Goal: Information Seeking & Learning: Learn about a topic

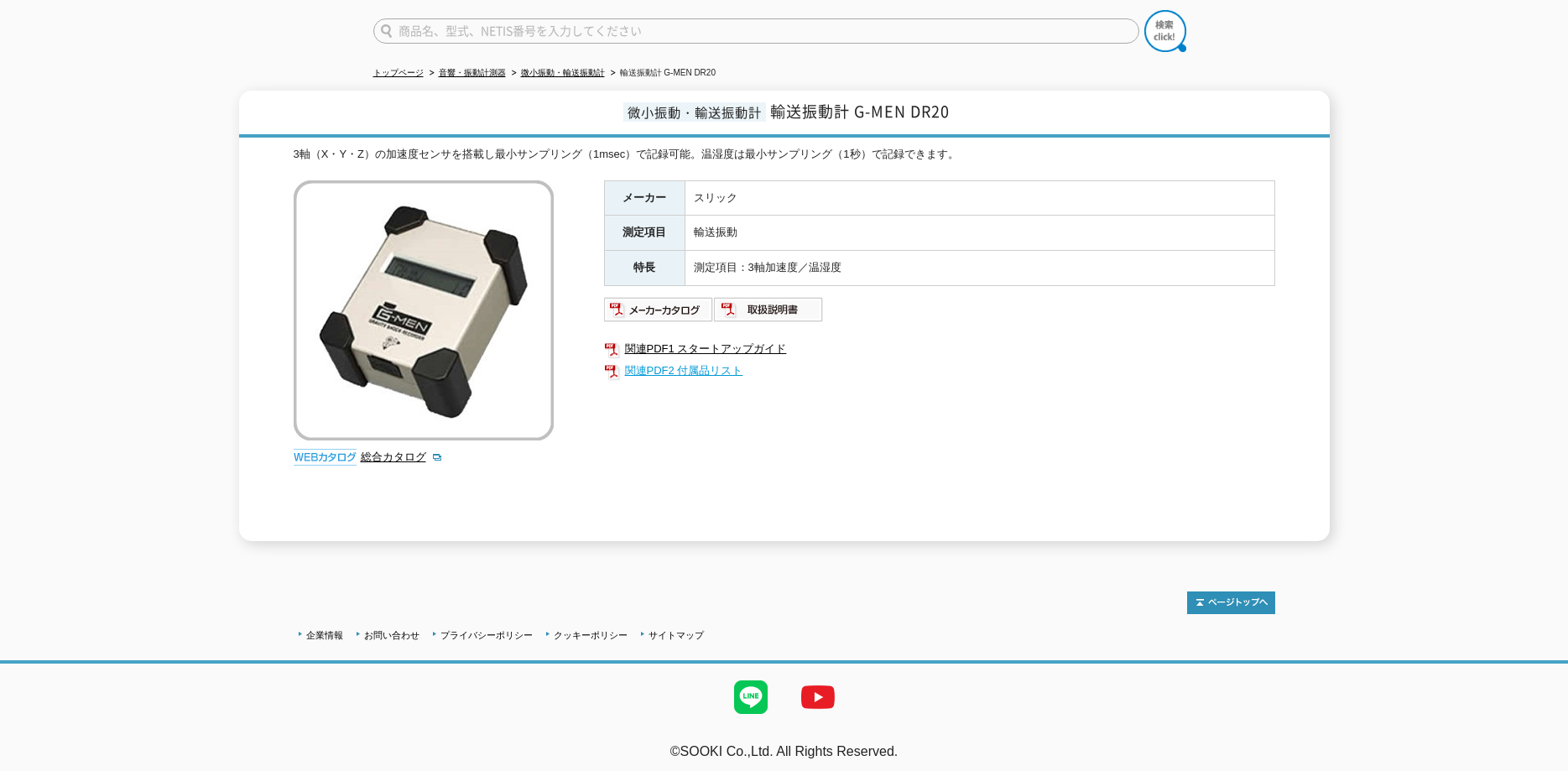
scroll to position [133, 0]
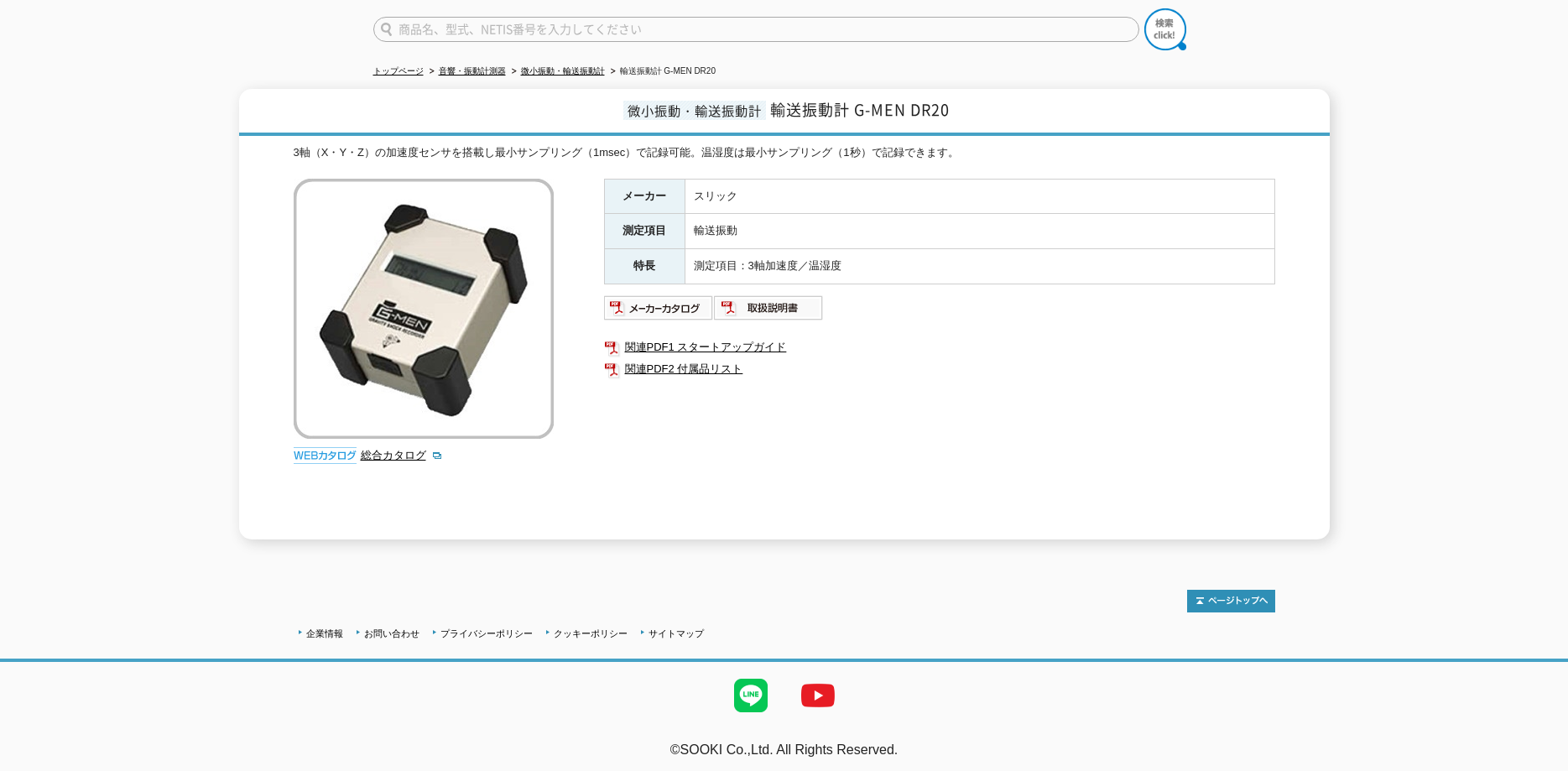
click at [655, 405] on div "メーカー スリック 測定項目 輸送振動 特長 測定項目：3軸加速度／温湿度 関連PDF1 スタートアップガイド 関連PDF2 付属品リスト" at bounding box center [939, 358] width 671 height 360
click at [750, 301] on img at bounding box center [769, 307] width 110 height 27
click at [681, 297] on img at bounding box center [659, 307] width 110 height 27
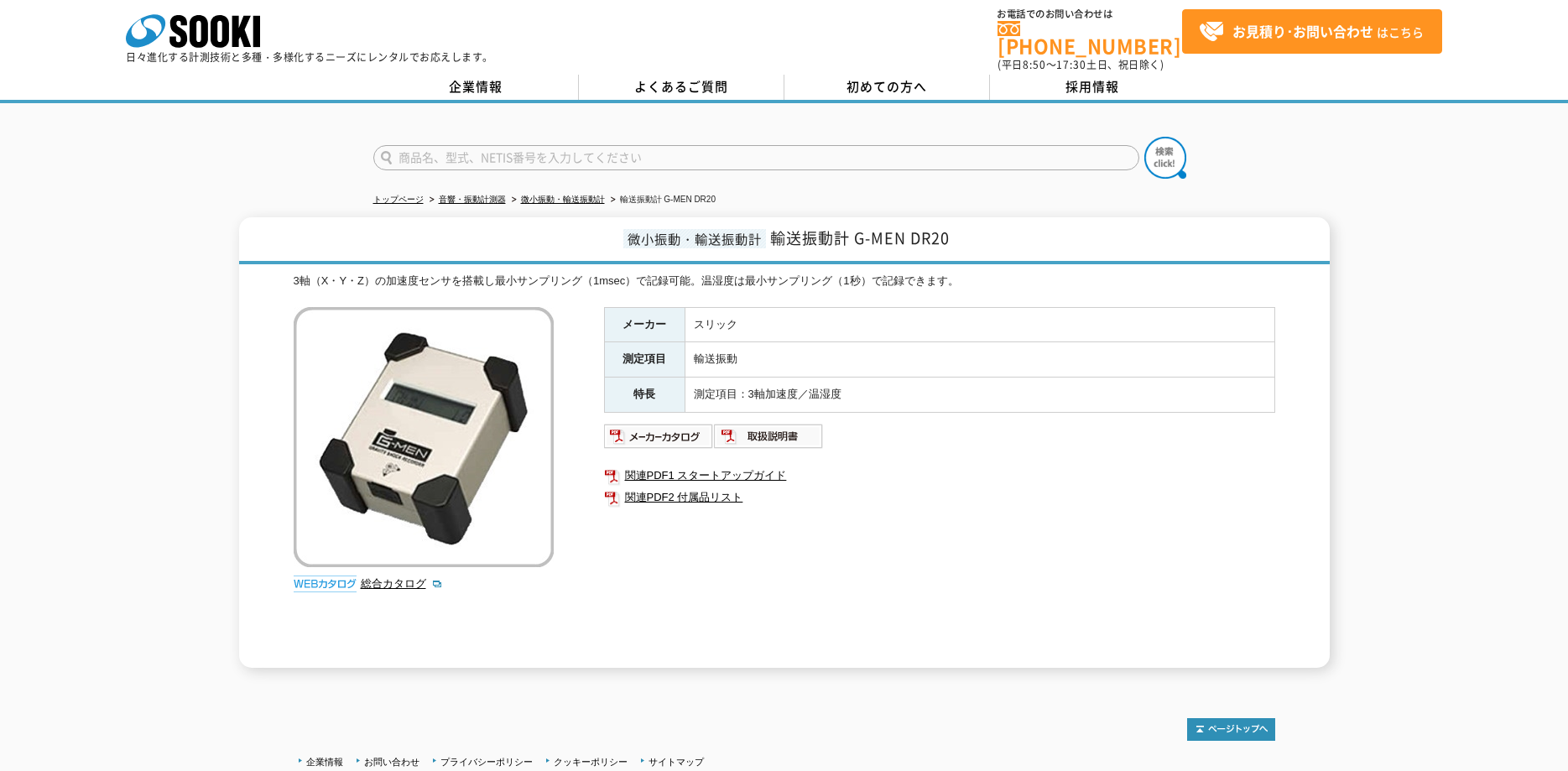
scroll to position [0, 0]
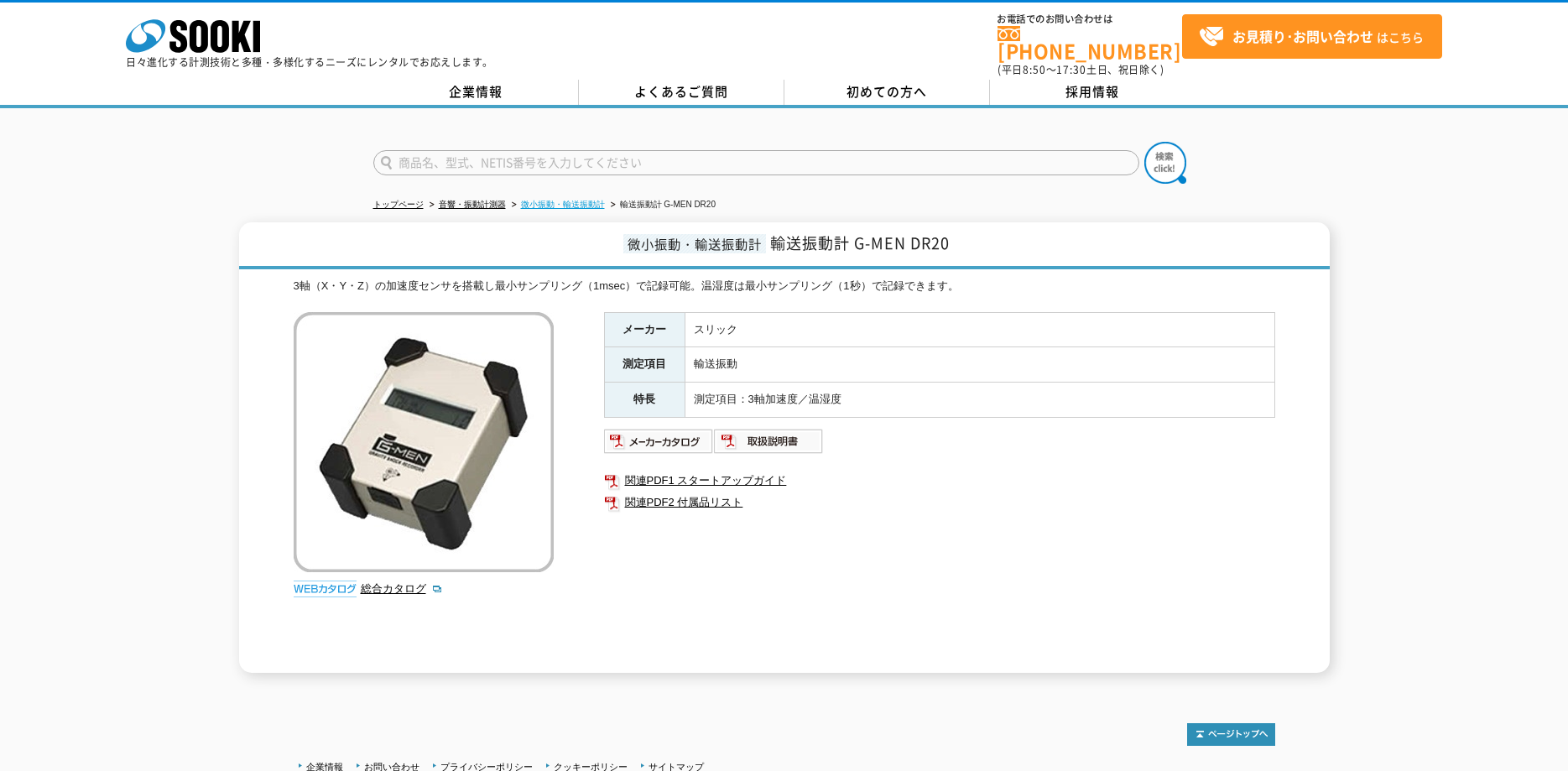
click at [558, 199] on link "微小振動・輸送振動計" at bounding box center [563, 204] width 84 height 9
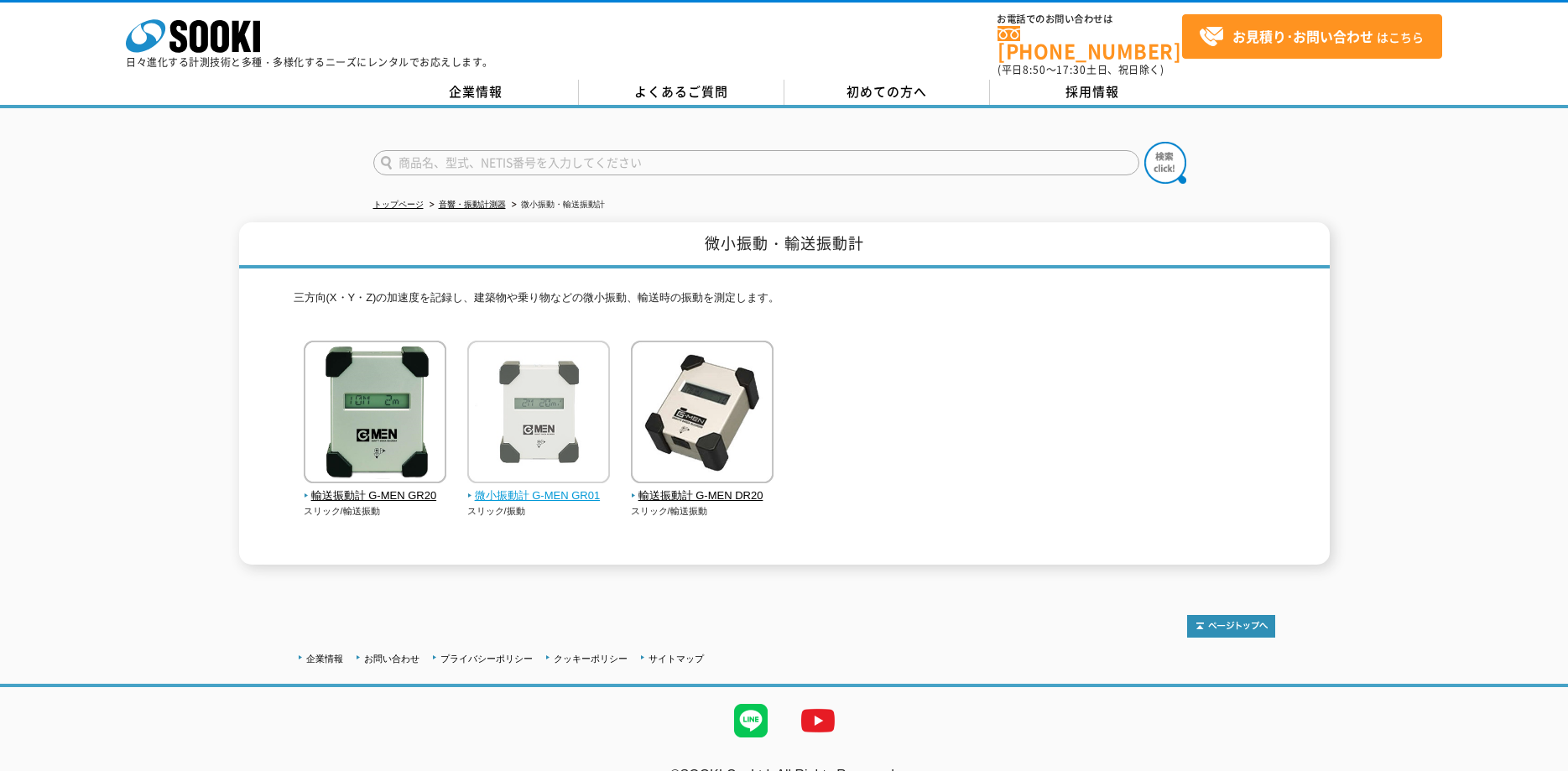
click at [534, 413] on img at bounding box center [538, 414] width 142 height 147
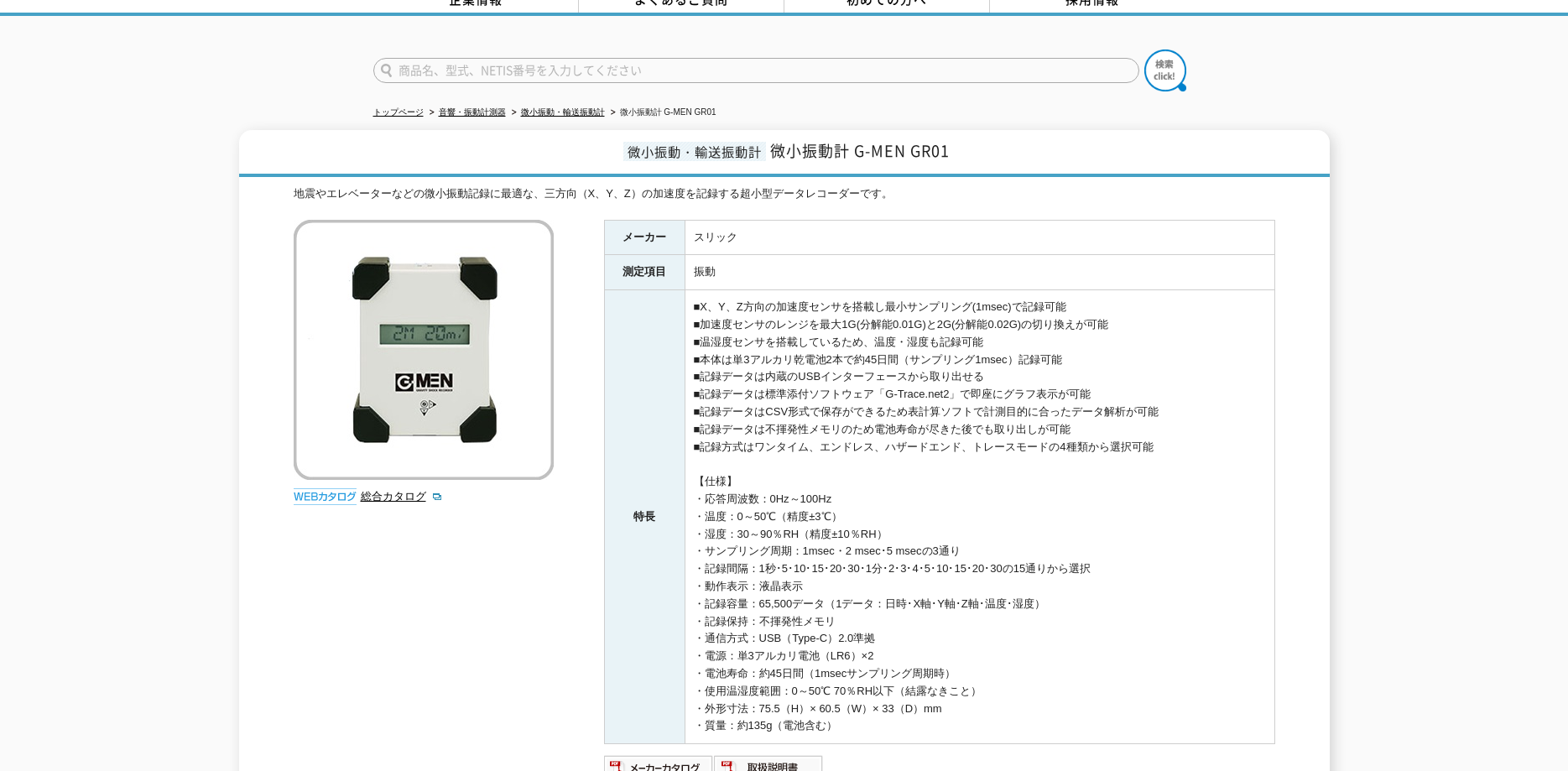
scroll to position [334, 0]
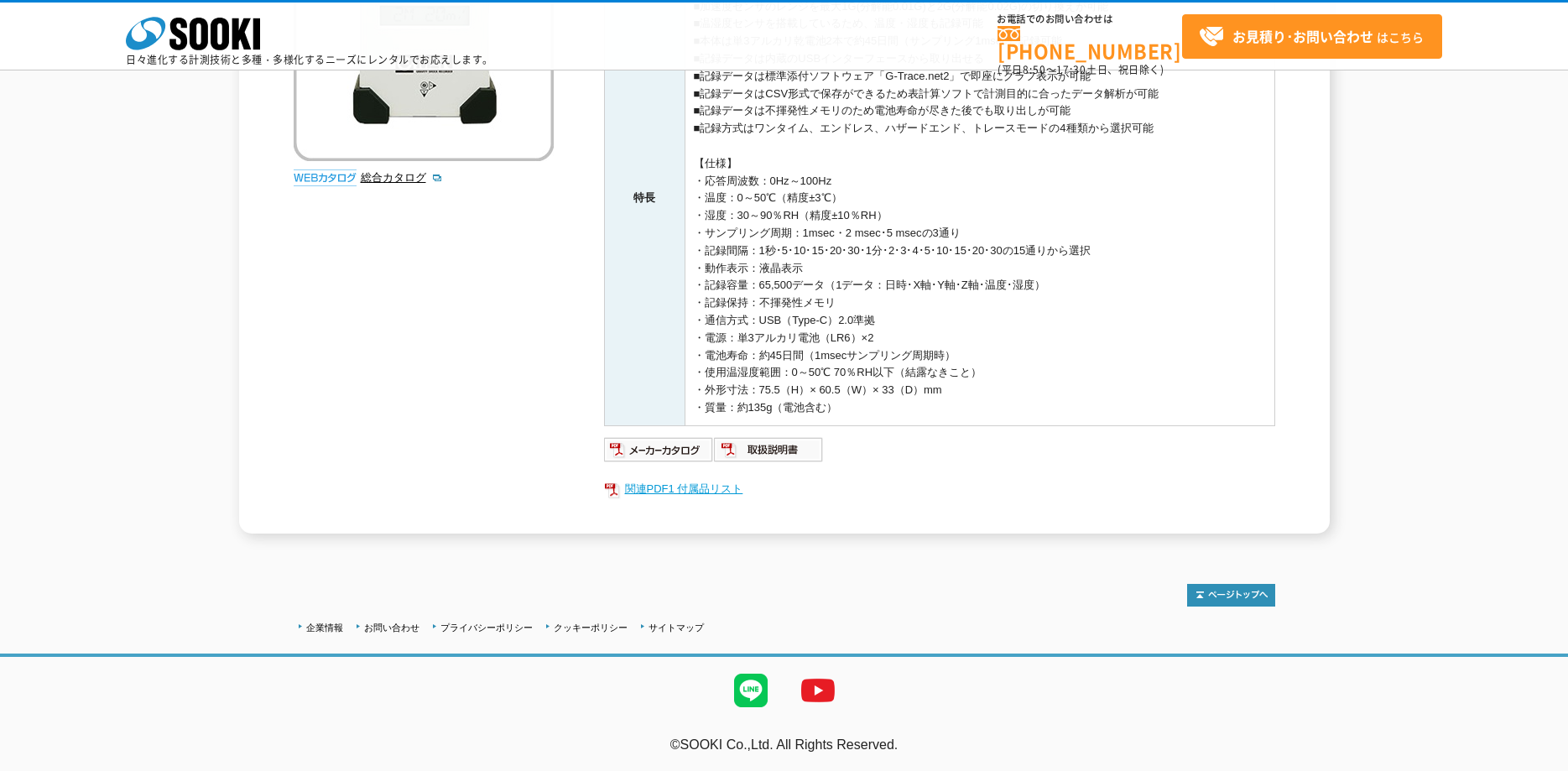
click at [648, 486] on link "関連PDF1 付属品リスト" at bounding box center [939, 489] width 671 height 21
click at [674, 451] on img at bounding box center [659, 450] width 110 height 27
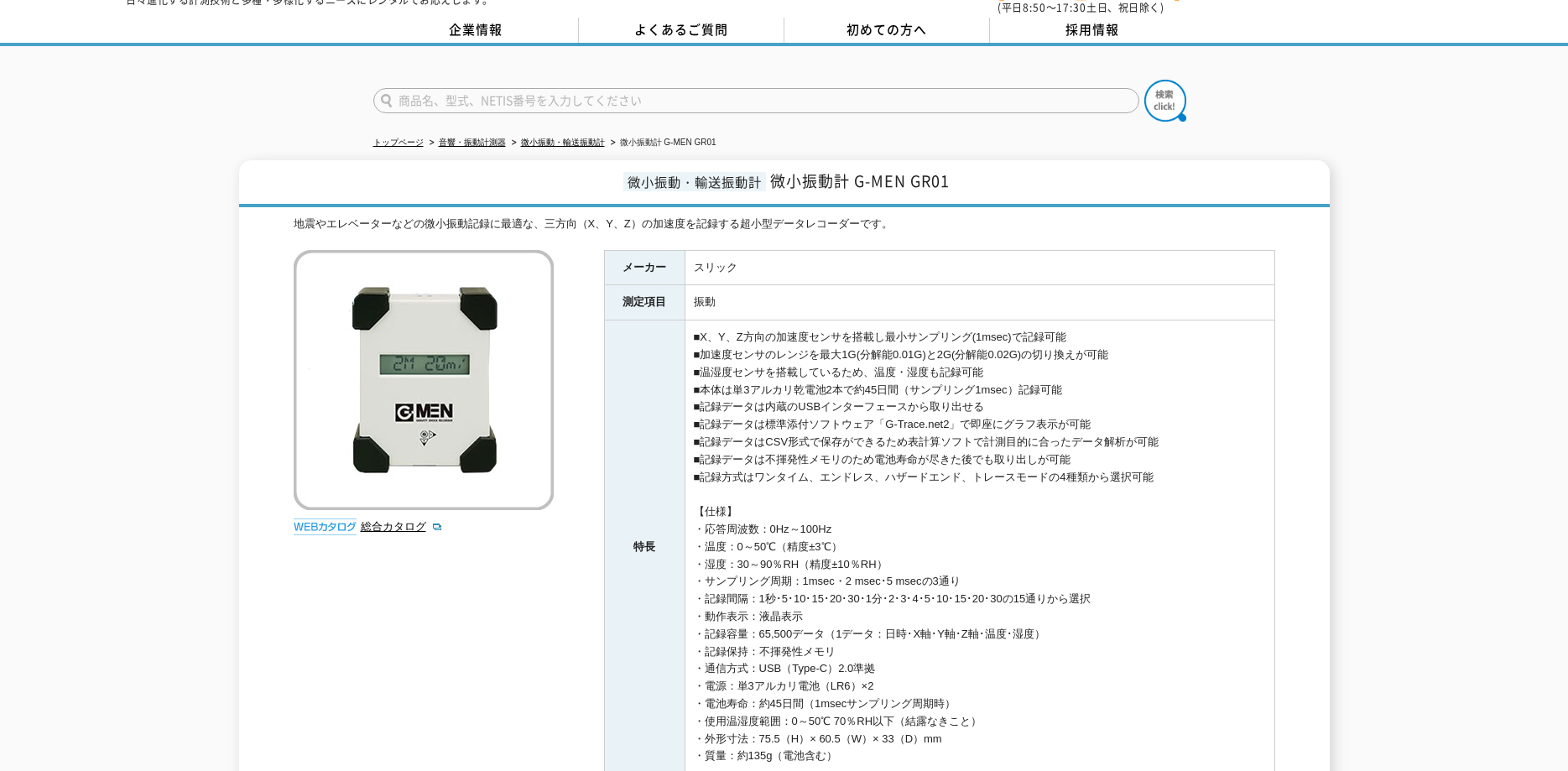
scroll to position [0, 0]
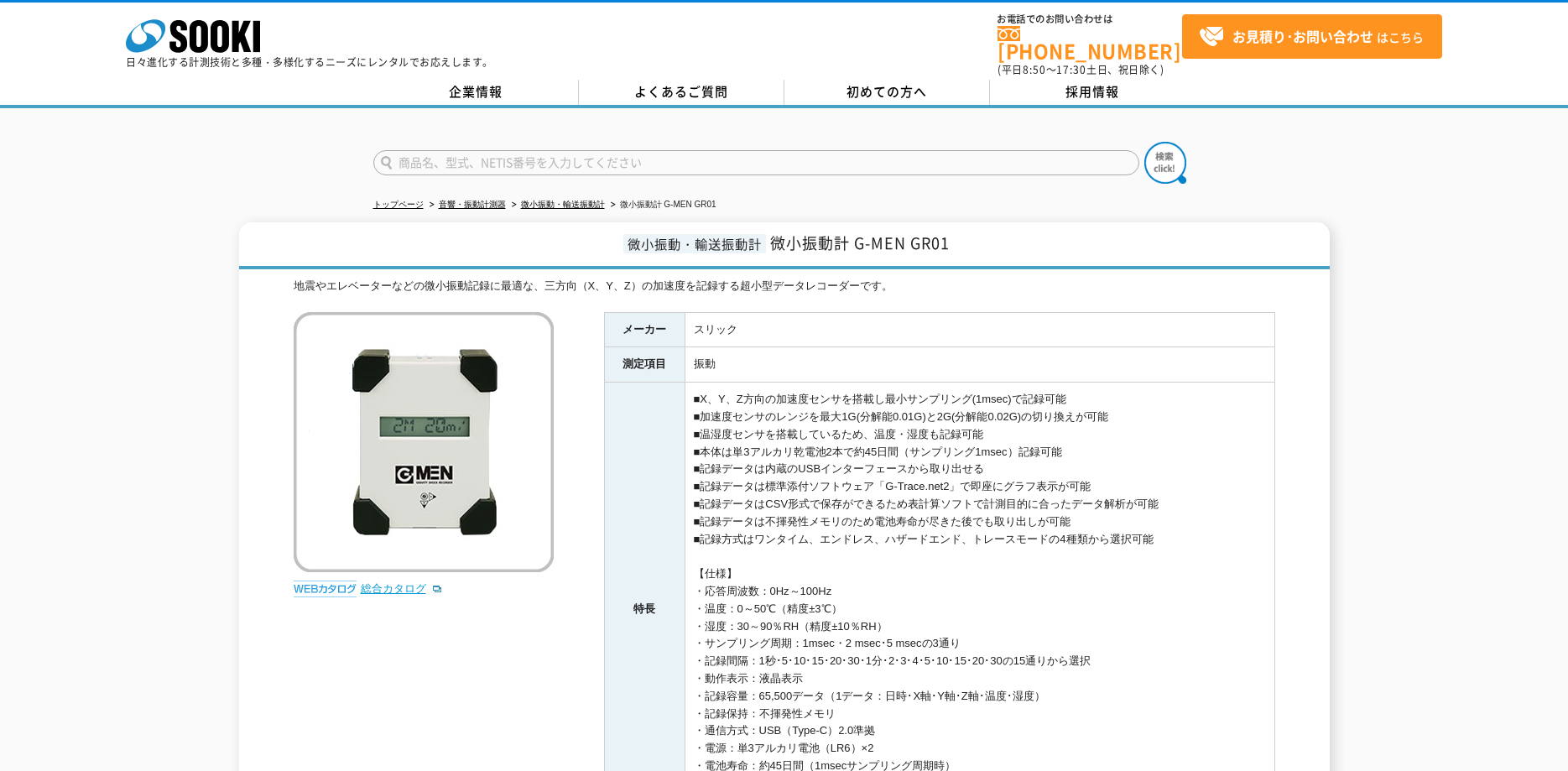
click at [382, 585] on link "総合カタログ" at bounding box center [401, 588] width 82 height 13
click at [781, 399] on td "■X、Y、Z方向の加速度センサを搭載し最小サンプリング(1msec)で記録可能 ■加速度センサのレンジを最大1G(分解能0.01G)と2G(分解能0.02G)…" at bounding box center [979, 609] width 589 height 453
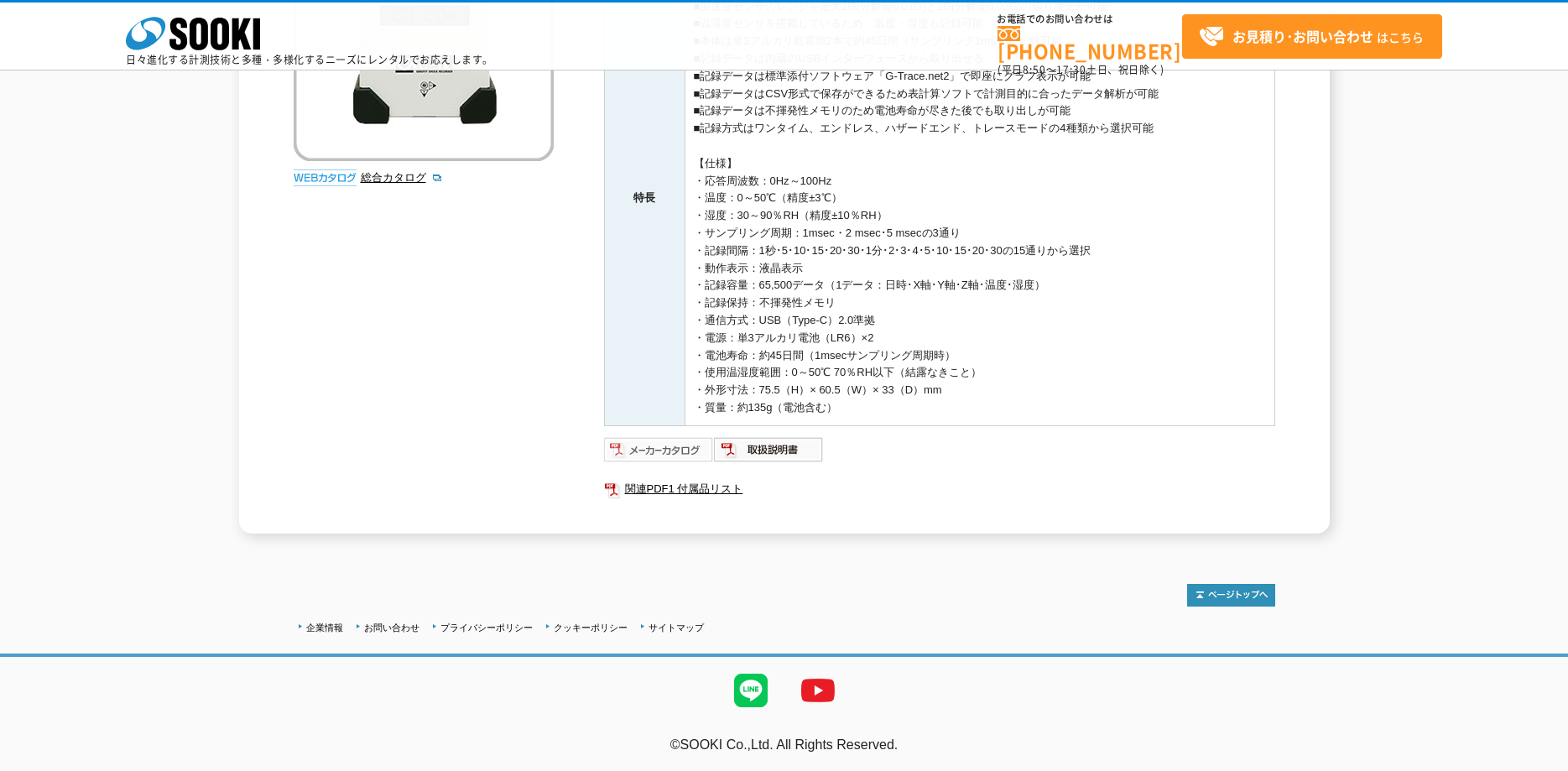
click at [675, 453] on img at bounding box center [659, 450] width 110 height 27
